Goal: Task Accomplishment & Management: Manage account settings

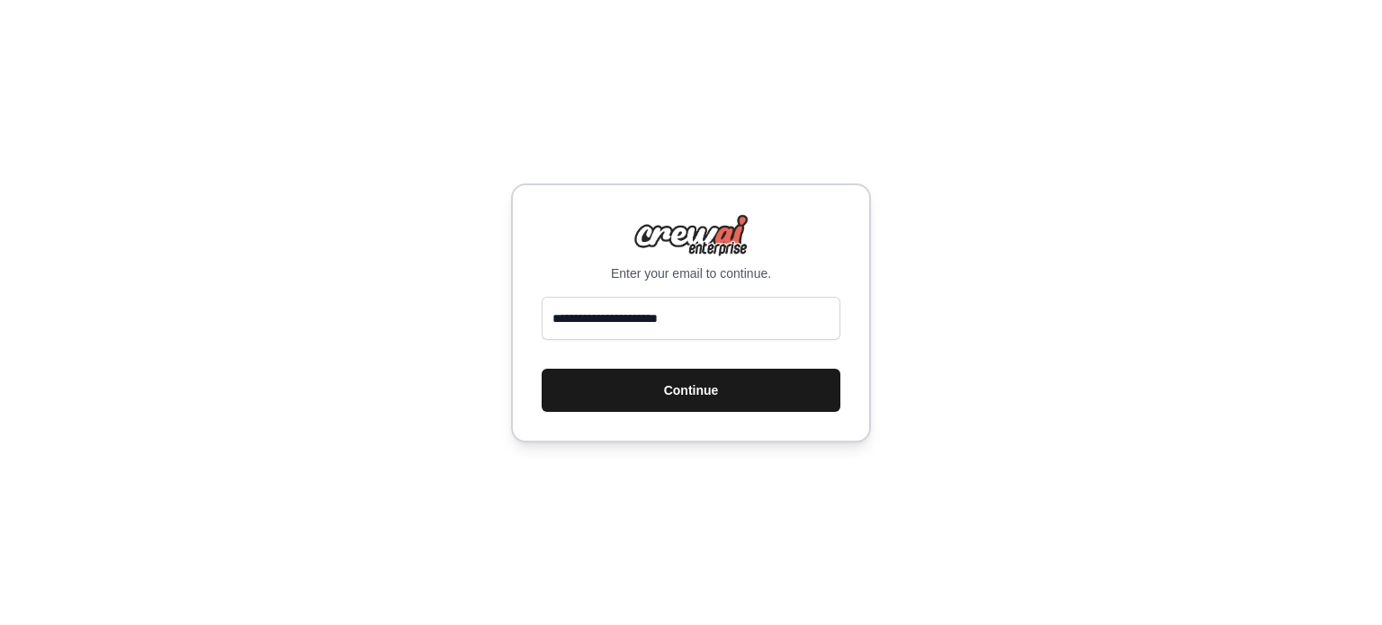
click at [687, 399] on button "Continue" at bounding box center [691, 390] width 299 height 43
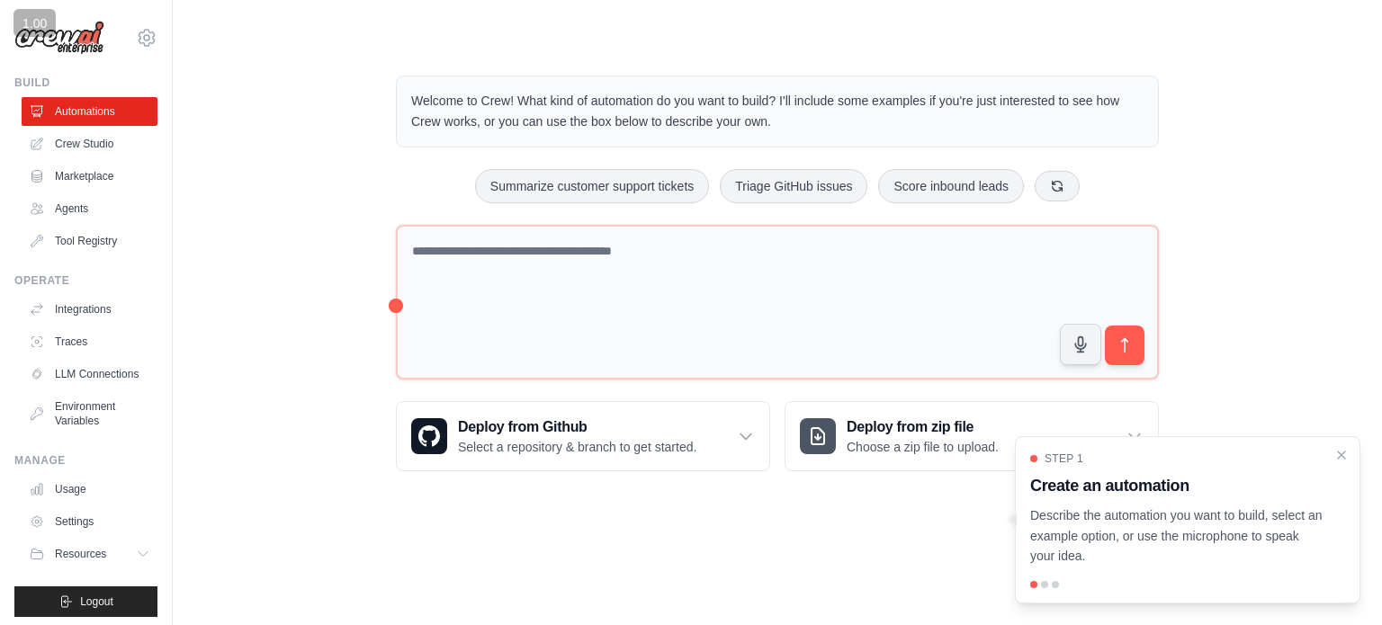
click at [1348, 463] on div "Step 1 Create an automation Describe the automation you want to build, select a…" at bounding box center [1188, 519] width 346 height 167
click at [48, 202] on link "Agents" at bounding box center [91, 208] width 136 height 29
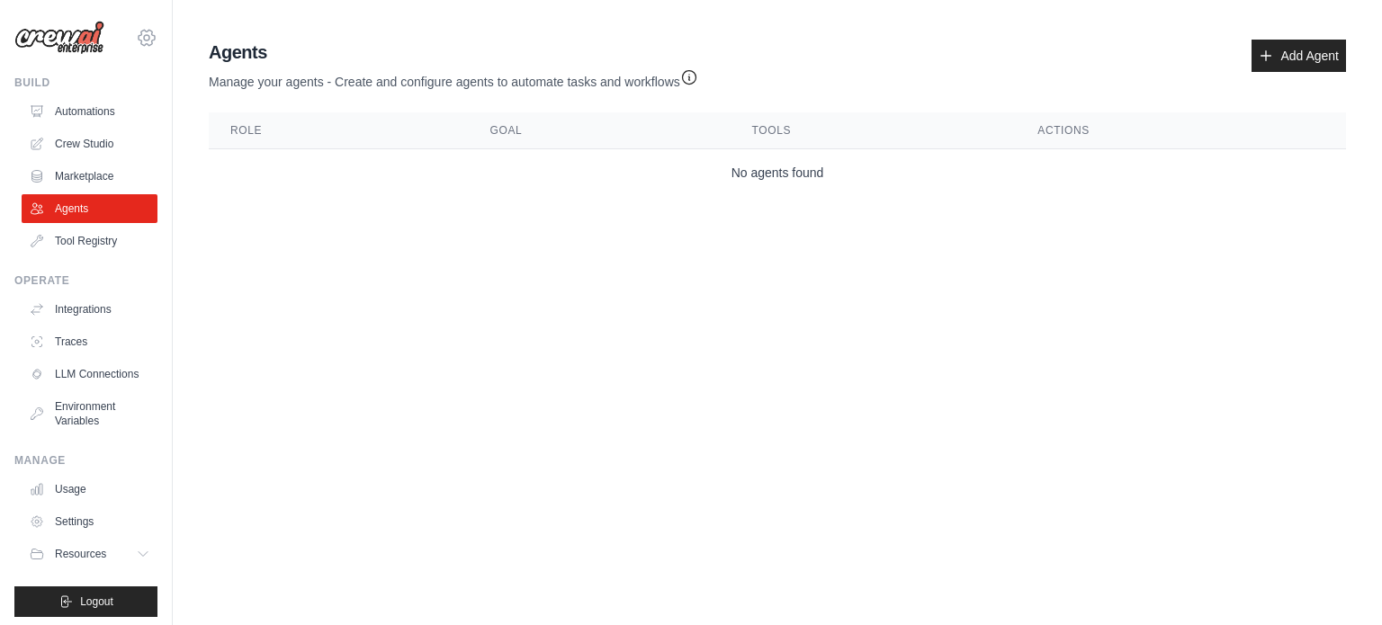
click at [136, 39] on icon at bounding box center [147, 38] width 22 height 22
click at [129, 118] on link "Settings" at bounding box center [133, 121] width 158 height 32
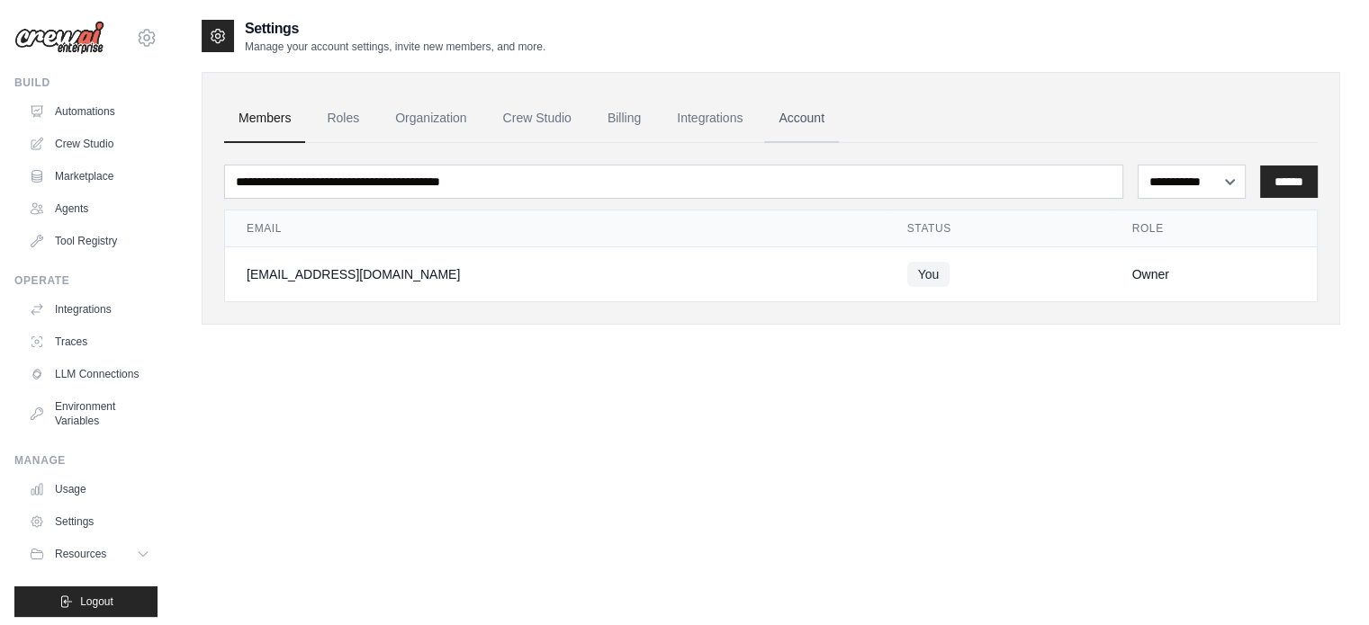
click at [793, 121] on link "Account" at bounding box center [801, 118] width 75 height 49
